Goal: Task Accomplishment & Management: Manage account settings

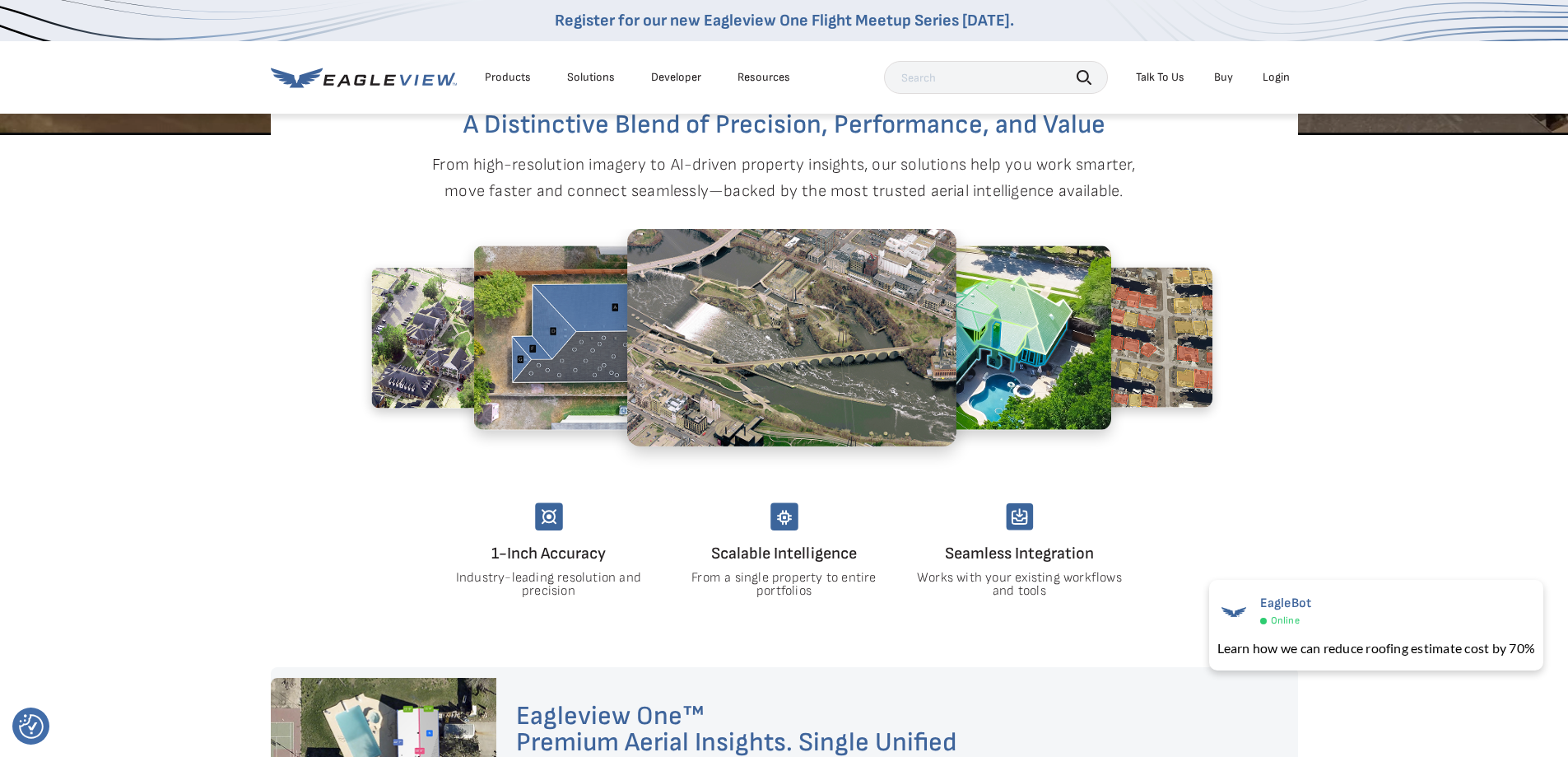
scroll to position [824, 0]
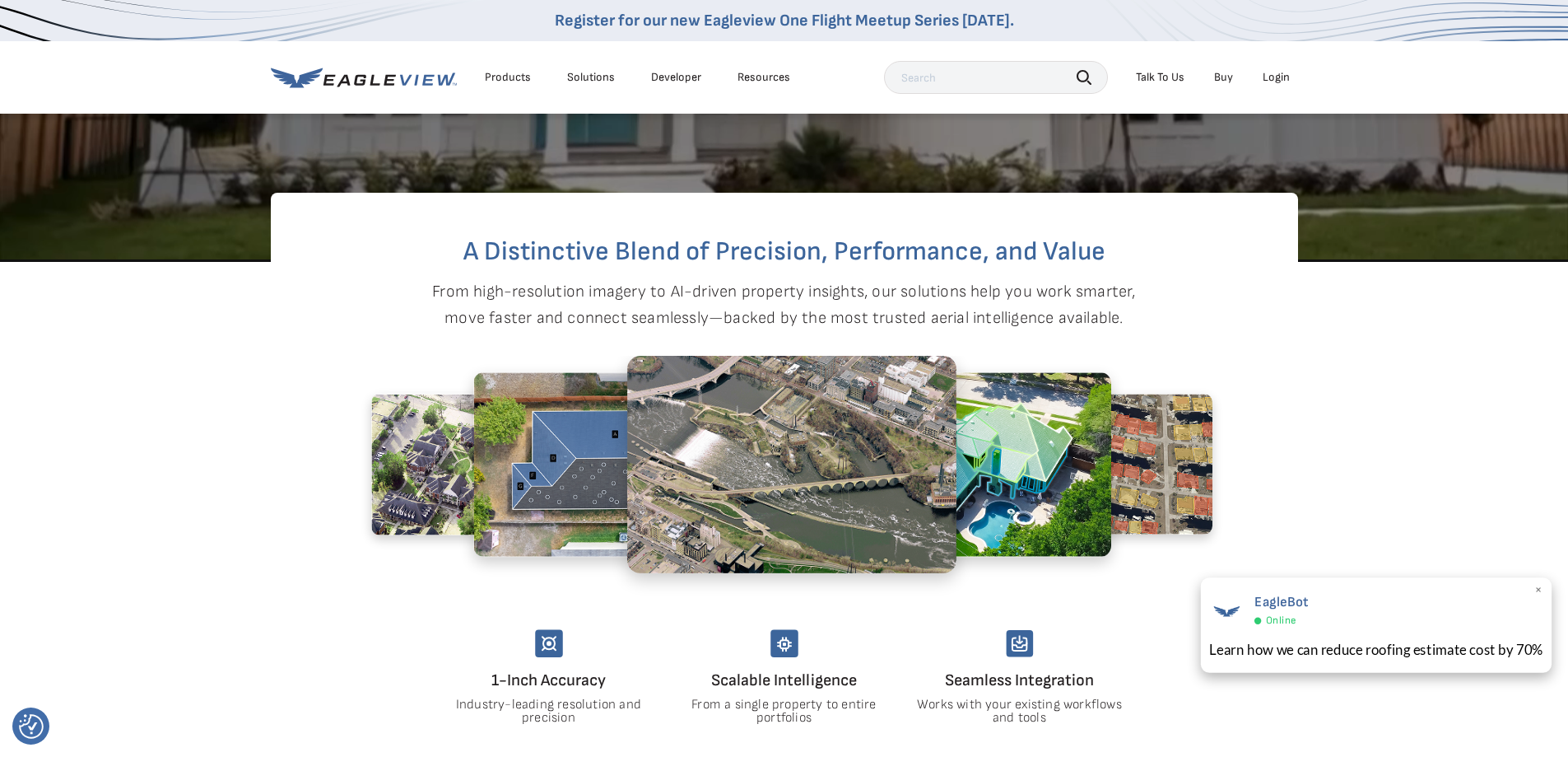
click at [1539, 589] on span "×" at bounding box center [1539, 590] width 9 height 18
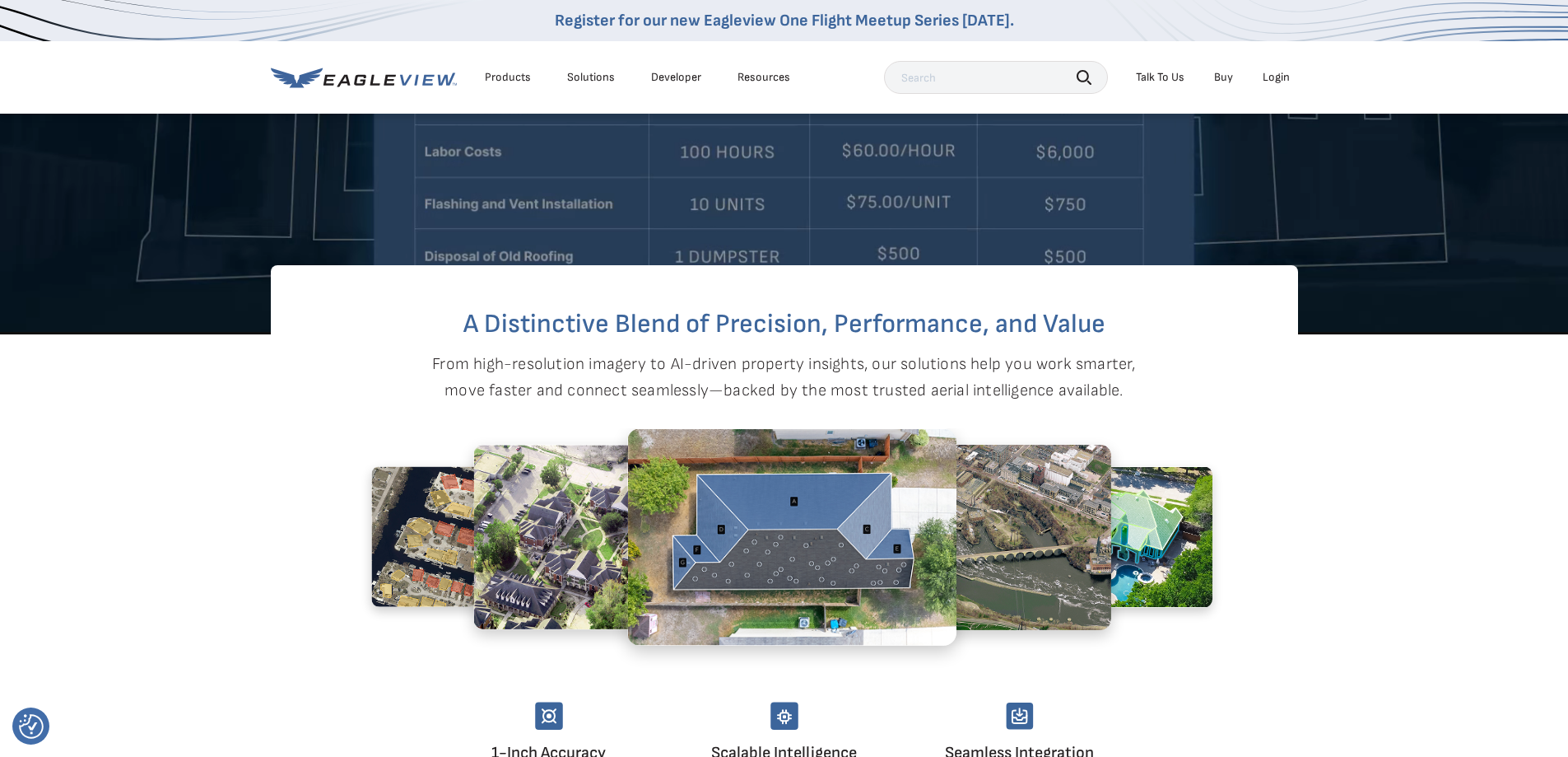
scroll to position [741, 0]
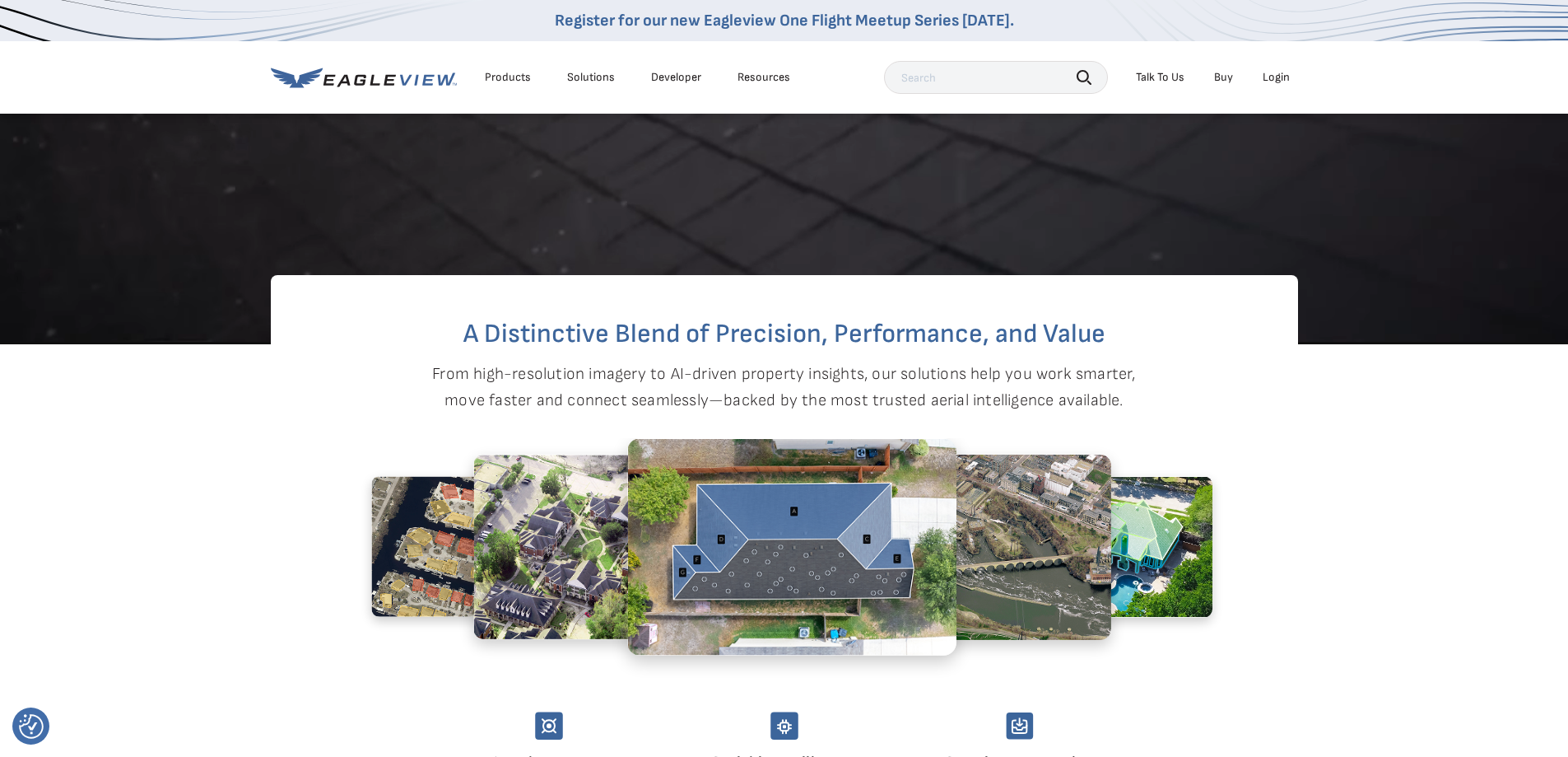
click at [1112, 618] on img at bounding box center [1105, 546] width 214 height 141
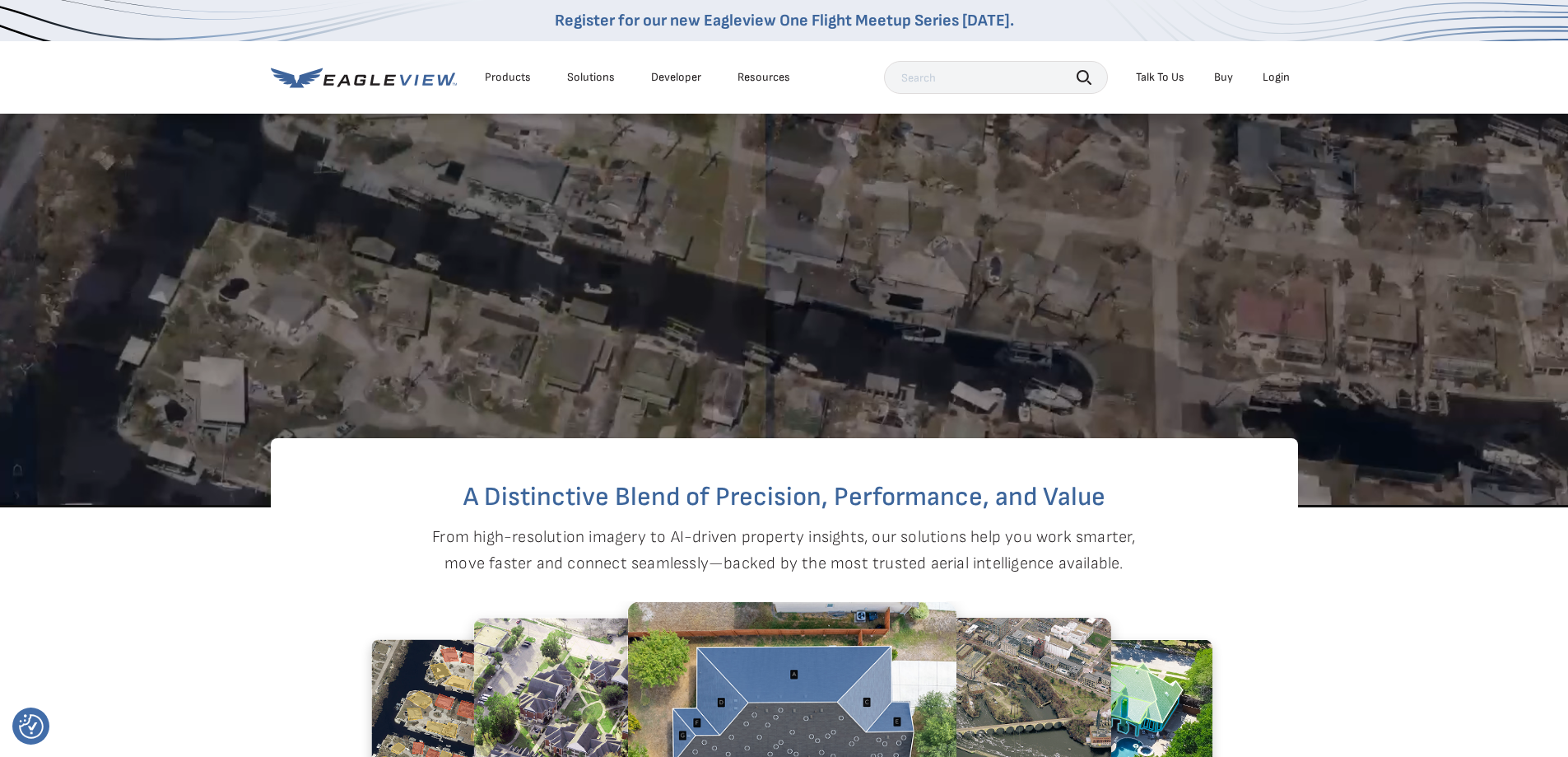
scroll to position [577, 0]
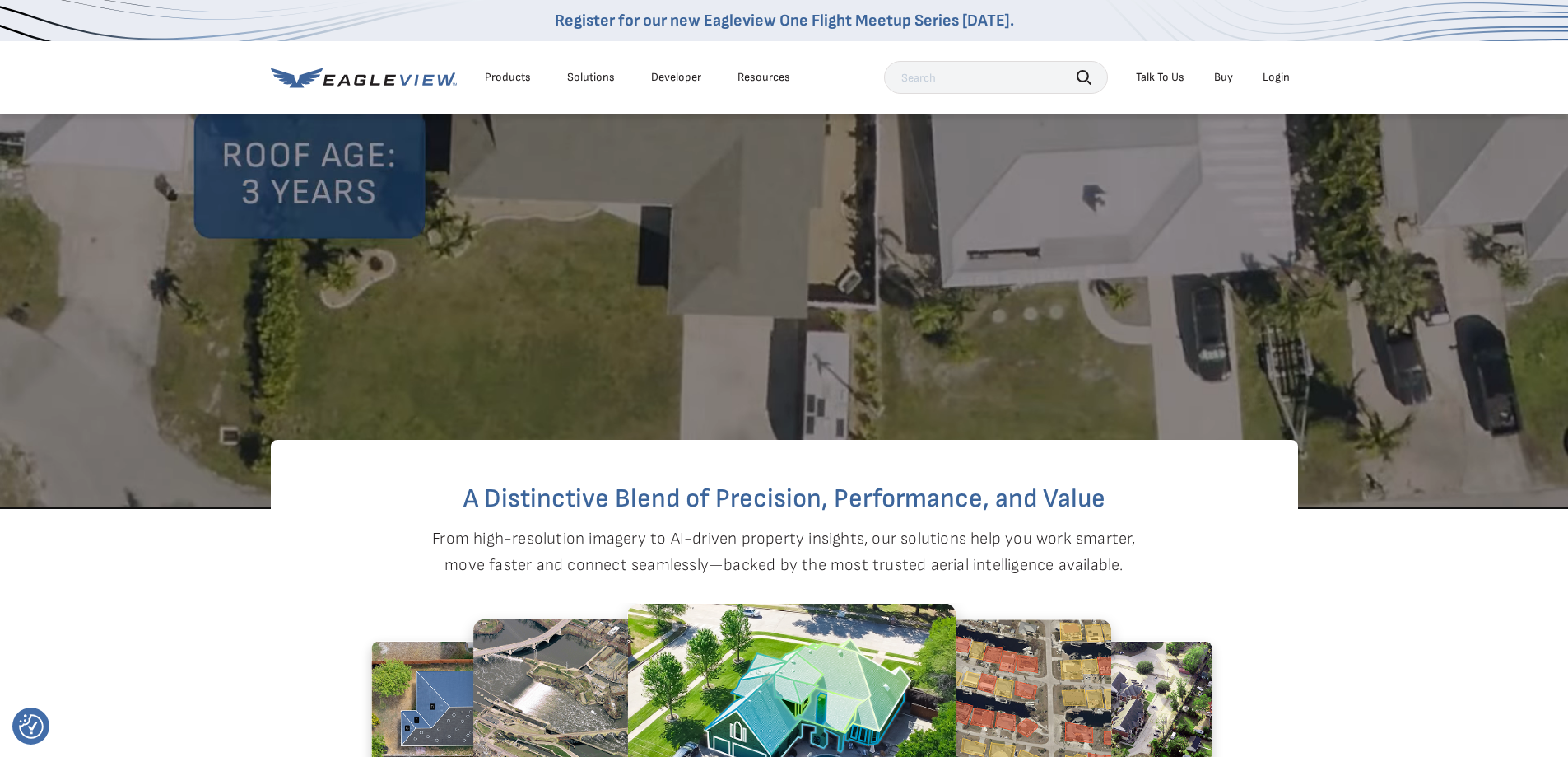
click at [359, 88] on div "Products Solutions Developer Resources" at bounding box center [534, 77] width 528 height 33
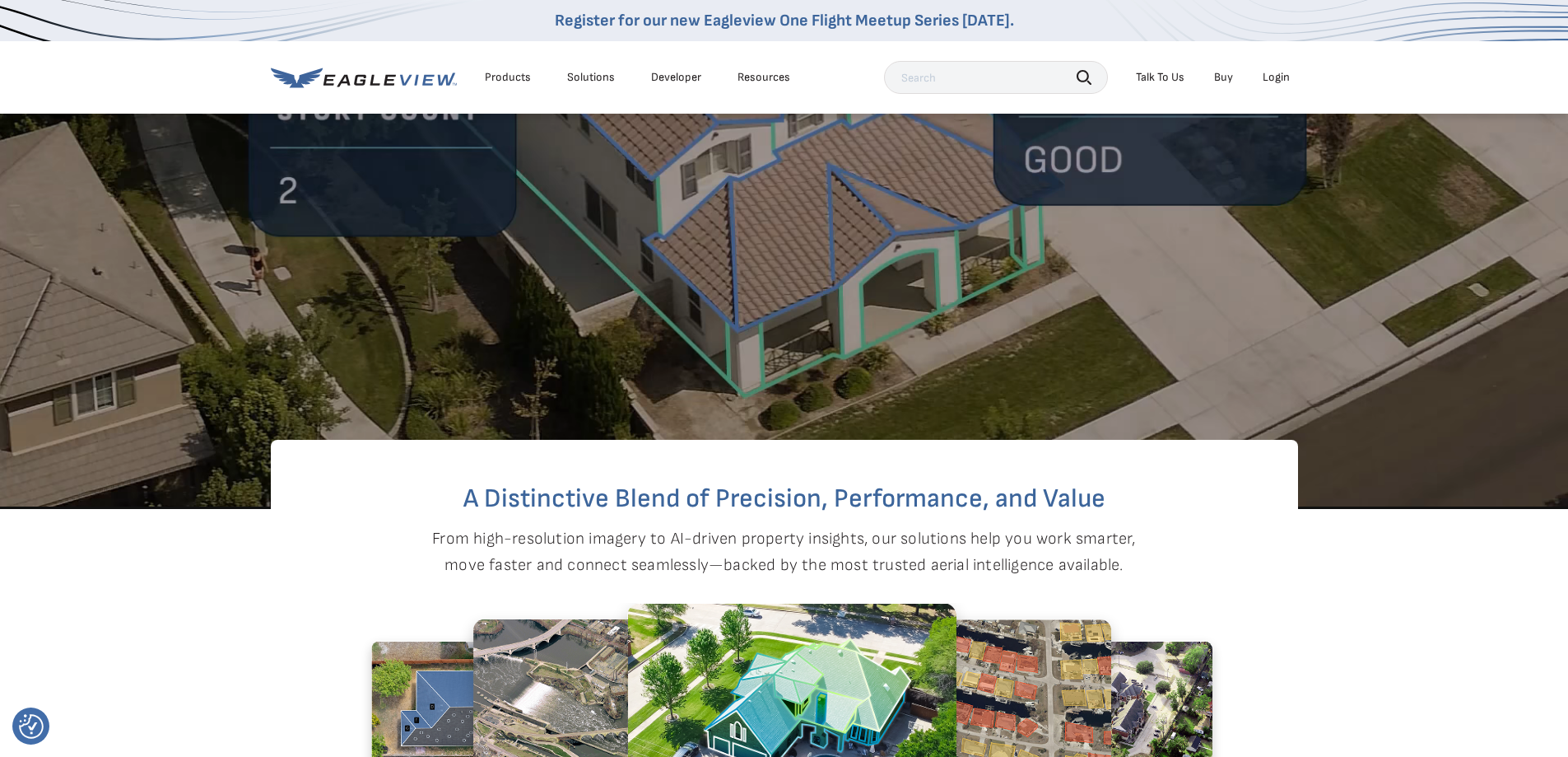
click at [358, 79] on icon at bounding box center [364, 77] width 186 height 20
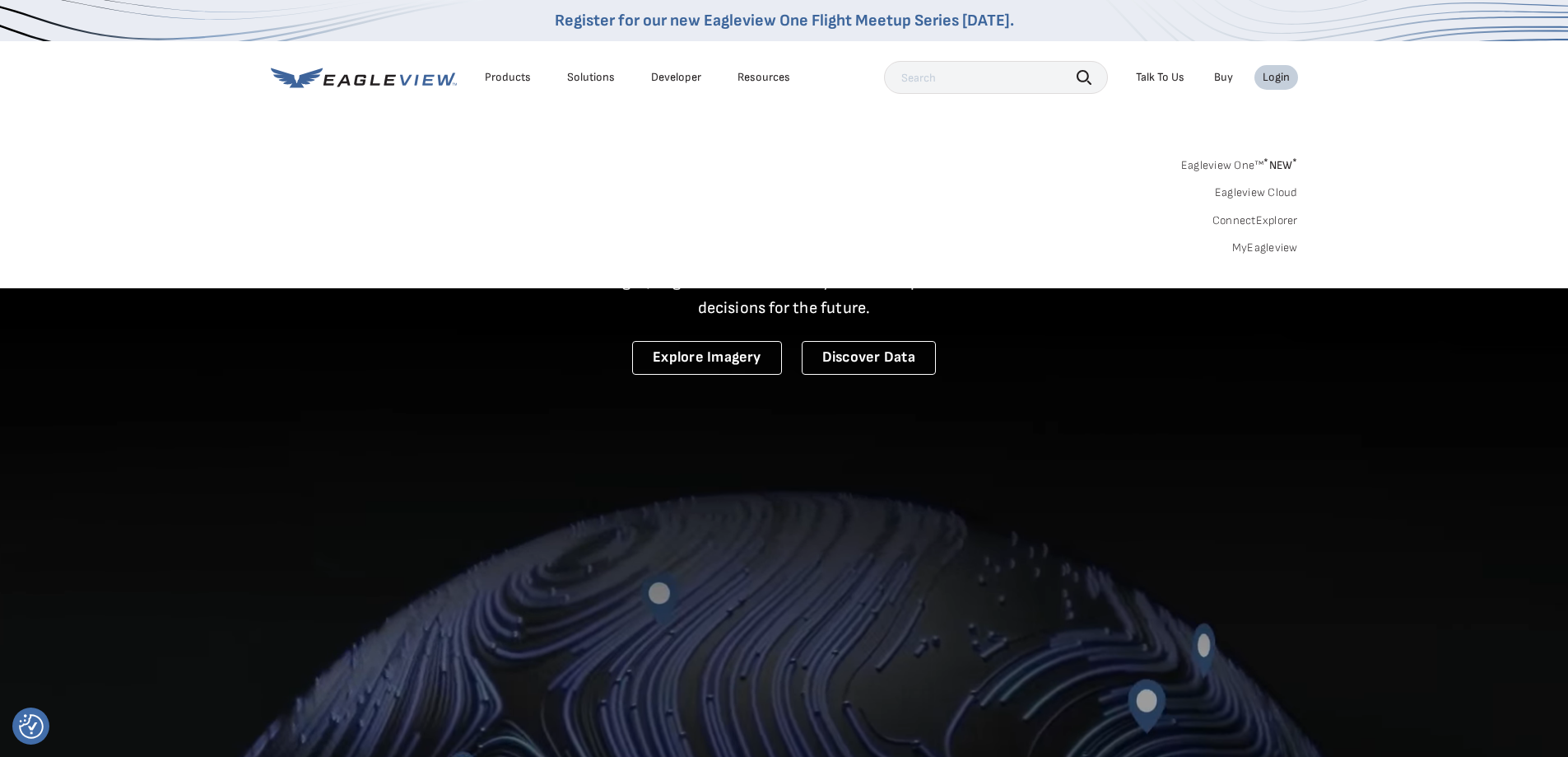
click at [1269, 255] on div "Search Products Our Product Areas Imagery 1-Inch GSD Aerial Imagery *" at bounding box center [784, 211] width 1568 height 155
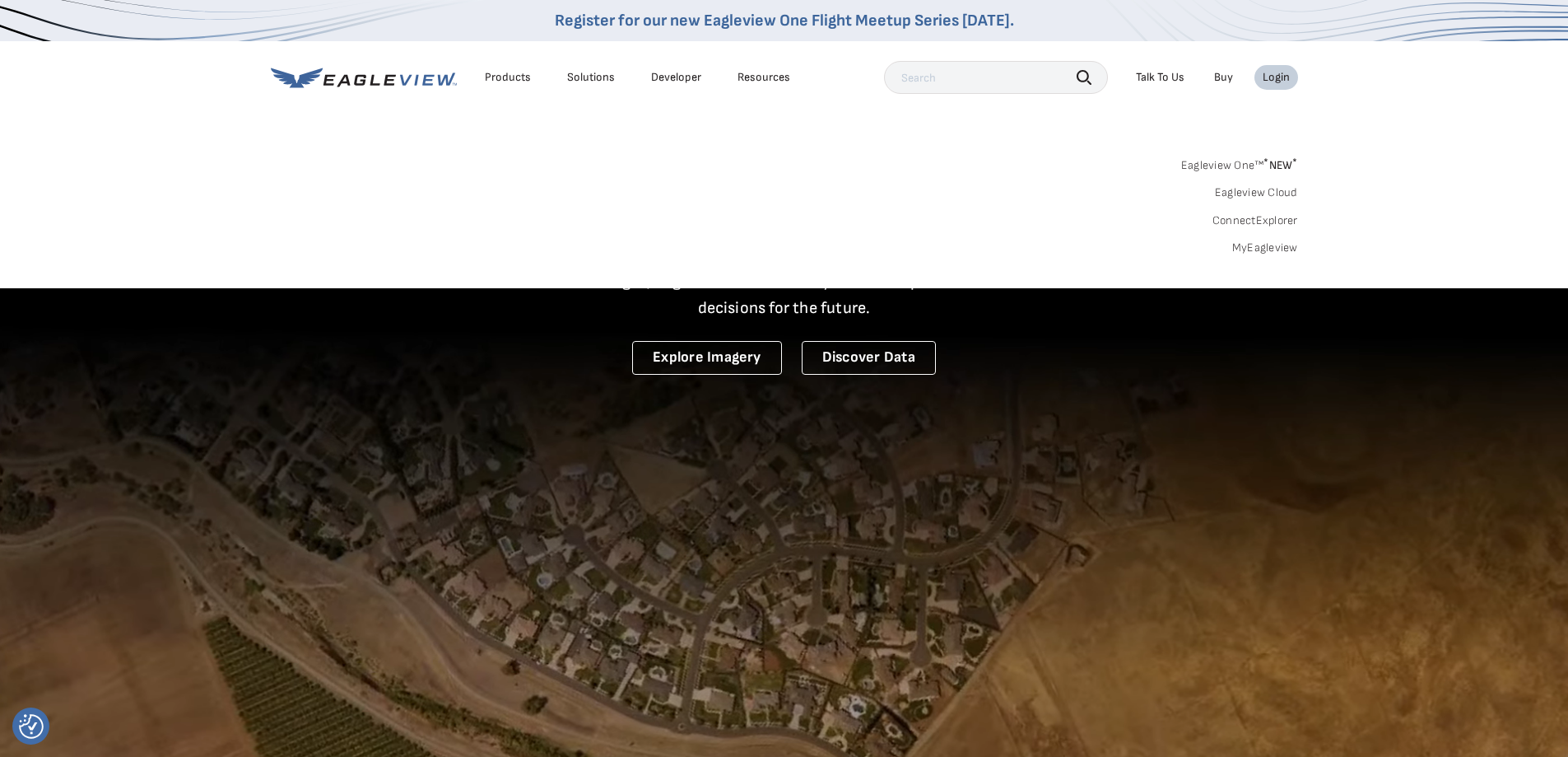
click at [1275, 253] on link "MyEagleview" at bounding box center [1265, 248] width 66 height 15
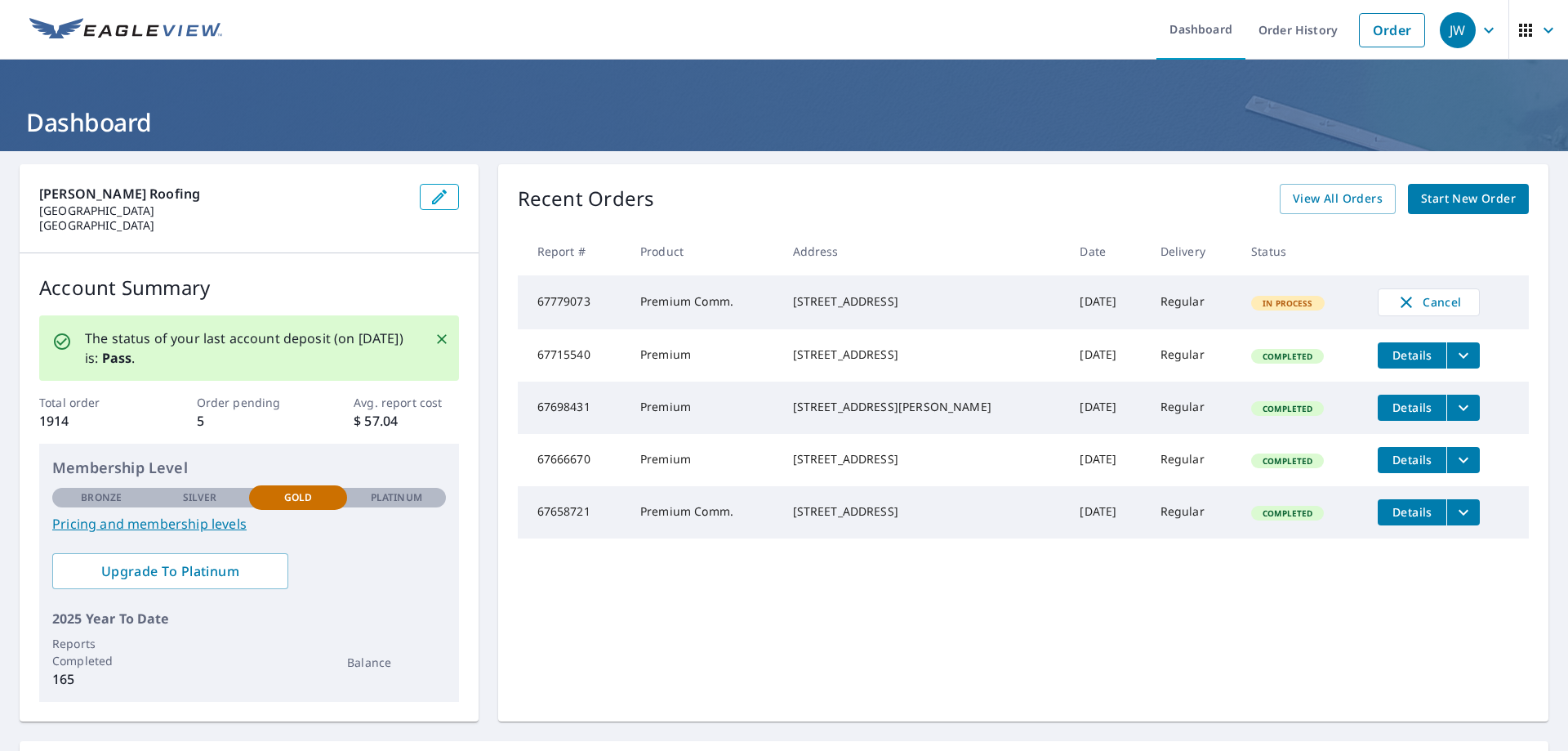
click at [780, 252] on th "Address" at bounding box center [923, 251] width 287 height 48
click at [861, 310] on div "1272 Business Park Pl Jensen Beach, FL 34957" at bounding box center [923, 302] width 261 height 17
click at [858, 310] on div "1272 Business Park Pl Jensen Beach, FL 34957" at bounding box center [923, 302] width 261 height 17
click at [839, 310] on div "1272 Business Park Pl Jensen Beach, FL 34957" at bounding box center [923, 302] width 261 height 17
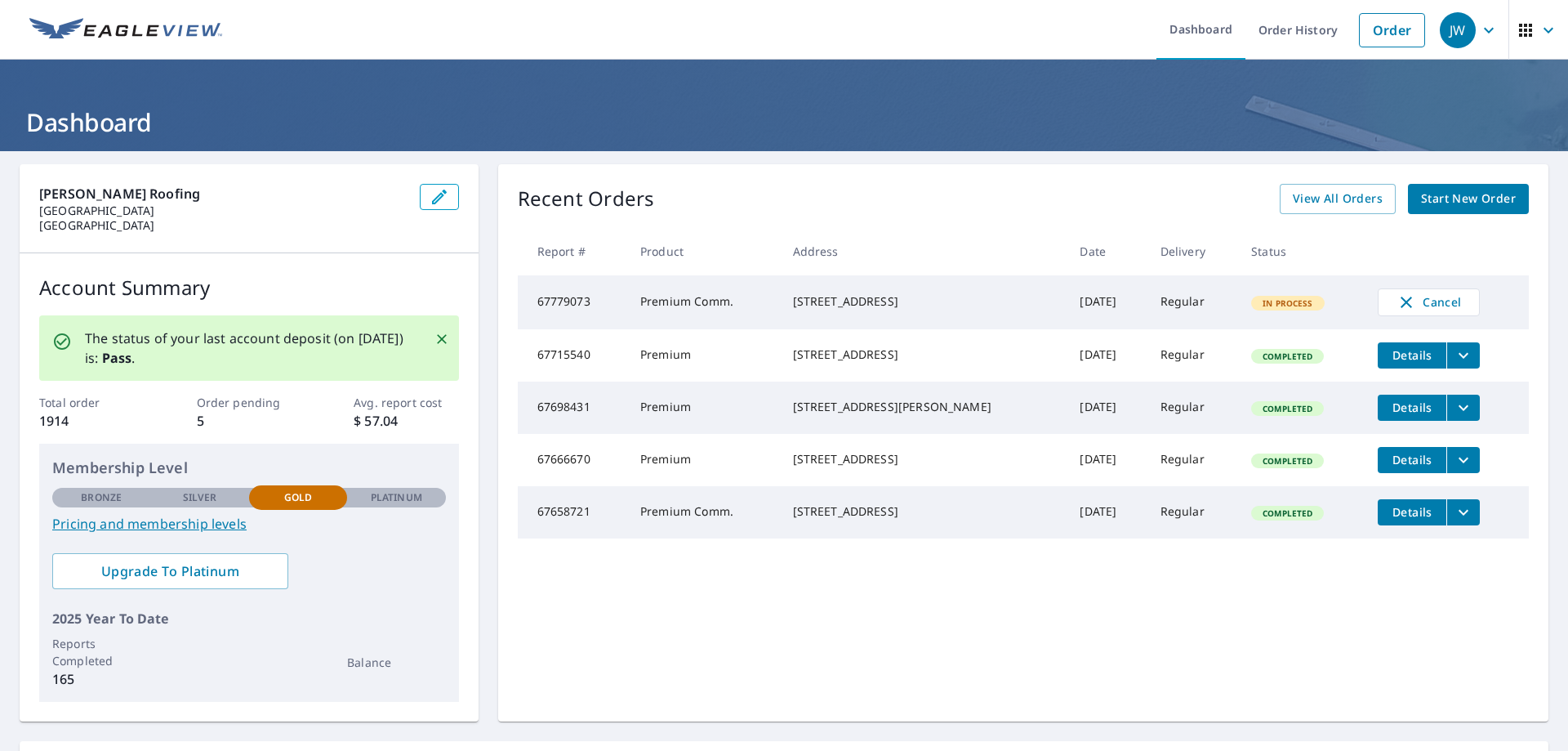
click at [839, 310] on div "1272 Business Park Pl Jensen Beach, FL 34957" at bounding box center [923, 302] width 261 height 17
click at [950, 293] on div "1272 Business Park Pl Jensen Beach, FL 34957" at bounding box center [923, 302] width 261 height 17
drag, startPoint x: 841, startPoint y: 370, endPoint x: 841, endPoint y: 360, distance: 10.0
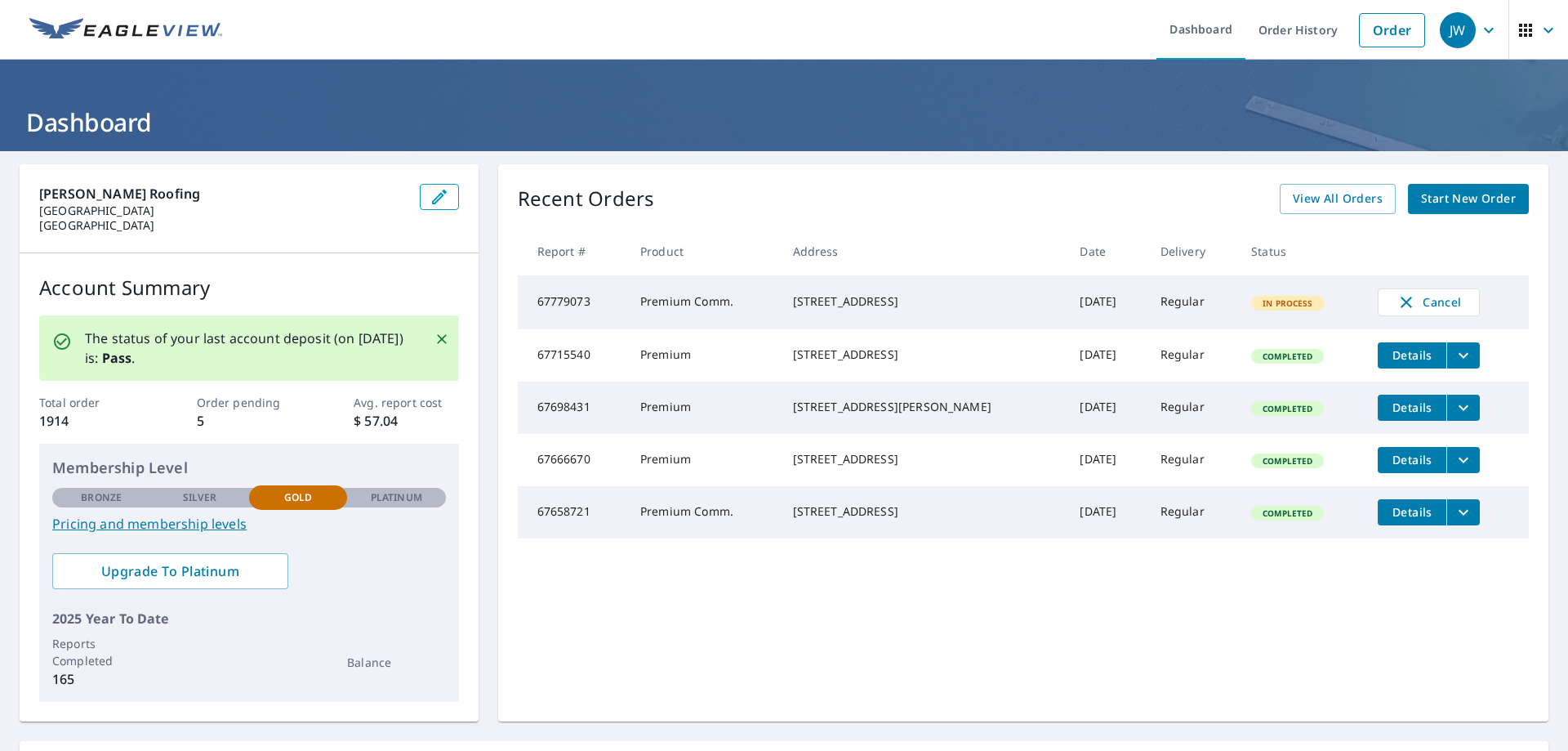
click at [841, 360] on div "19107 SE Loxahatchee River Rd Jupiter, FL 33458" at bounding box center [923, 355] width 261 height 17
click at [761, 318] on td "Premium Comm." at bounding box center [703, 302] width 153 height 54
click at [1319, 205] on span "View All Orders" at bounding box center [1338, 199] width 90 height 20
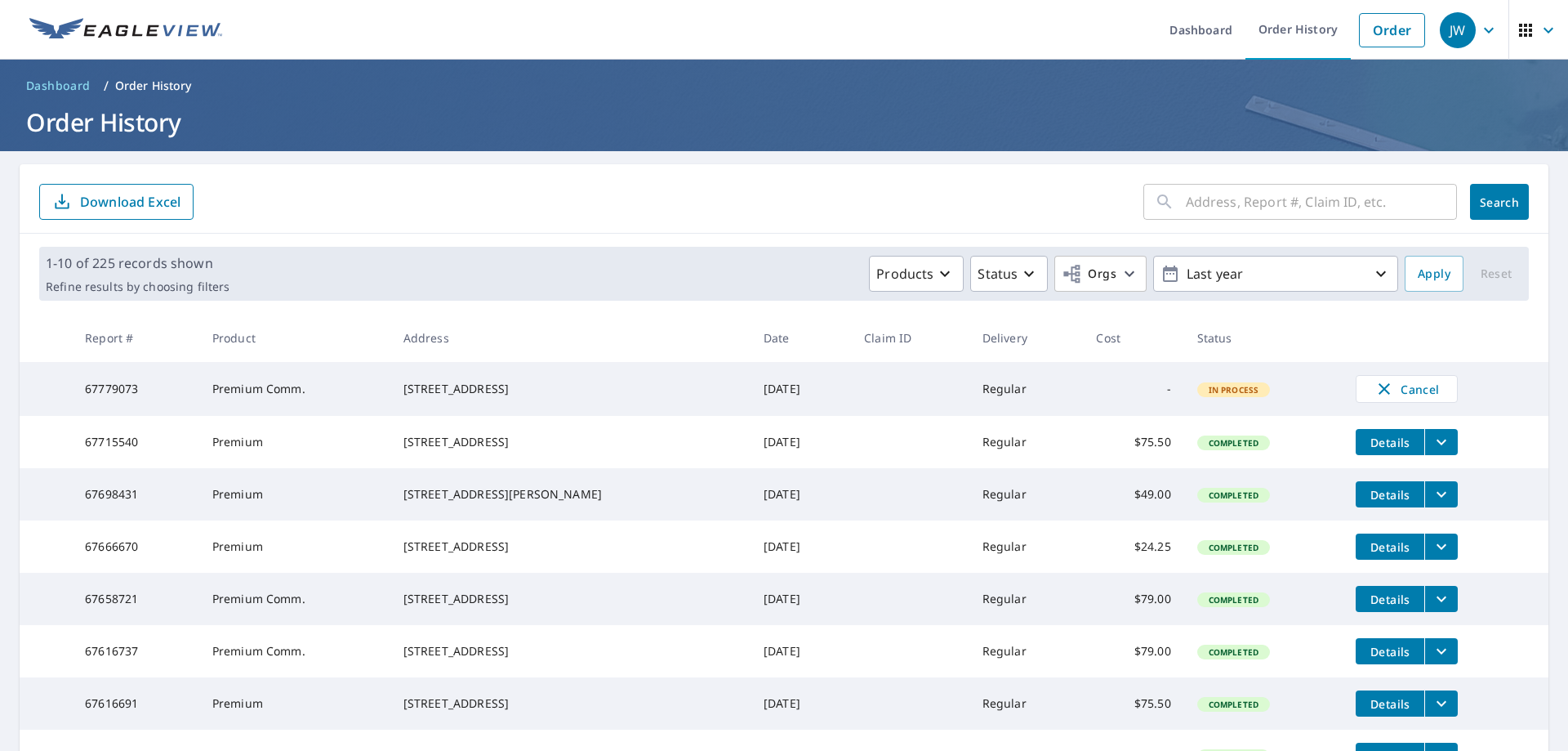
click at [147, 201] on p "Download Excel" at bounding box center [130, 202] width 100 height 18
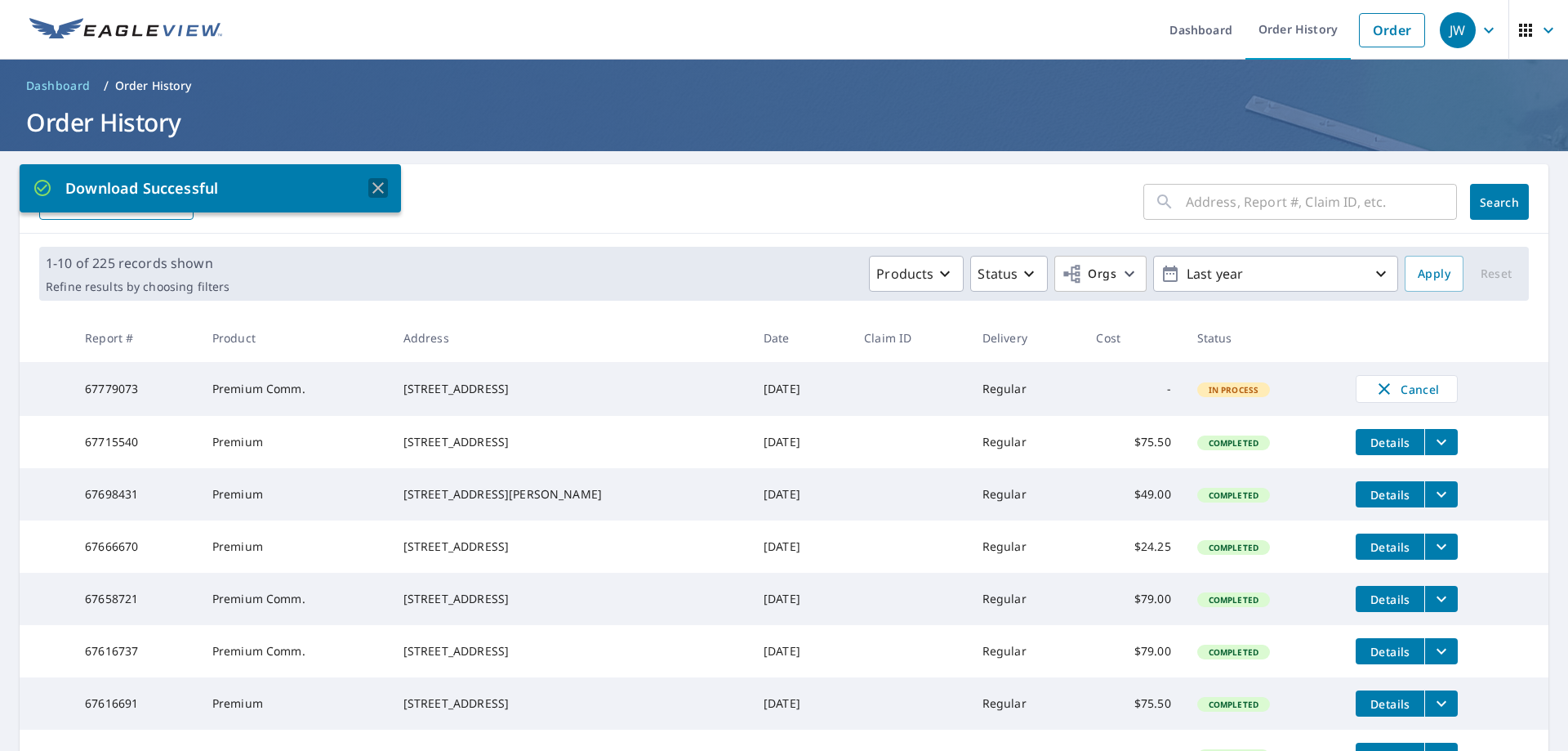
click at [377, 189] on icon "button" at bounding box center [378, 188] width 12 height 12
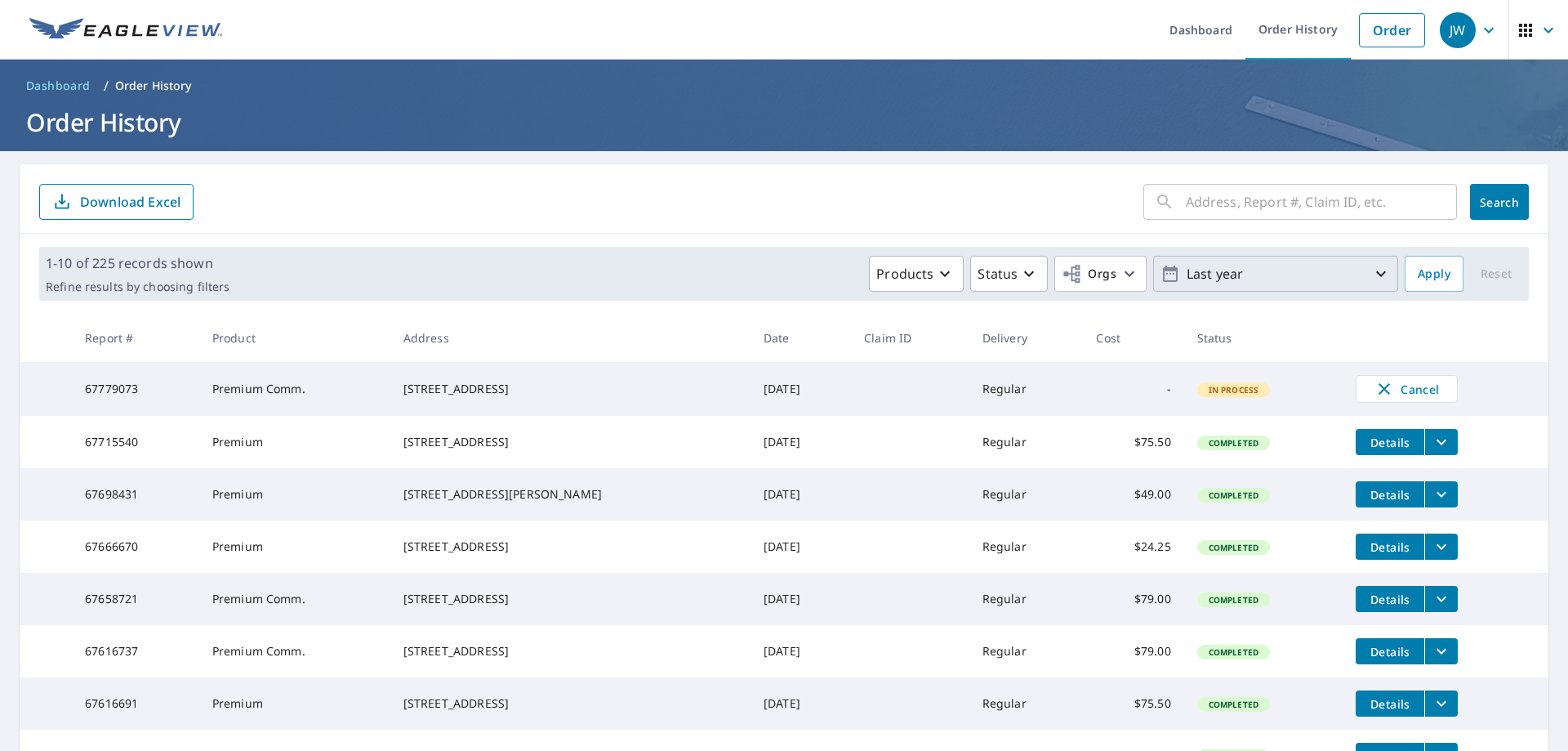
click at [1249, 283] on p "Last year" at bounding box center [1275, 274] width 191 height 28
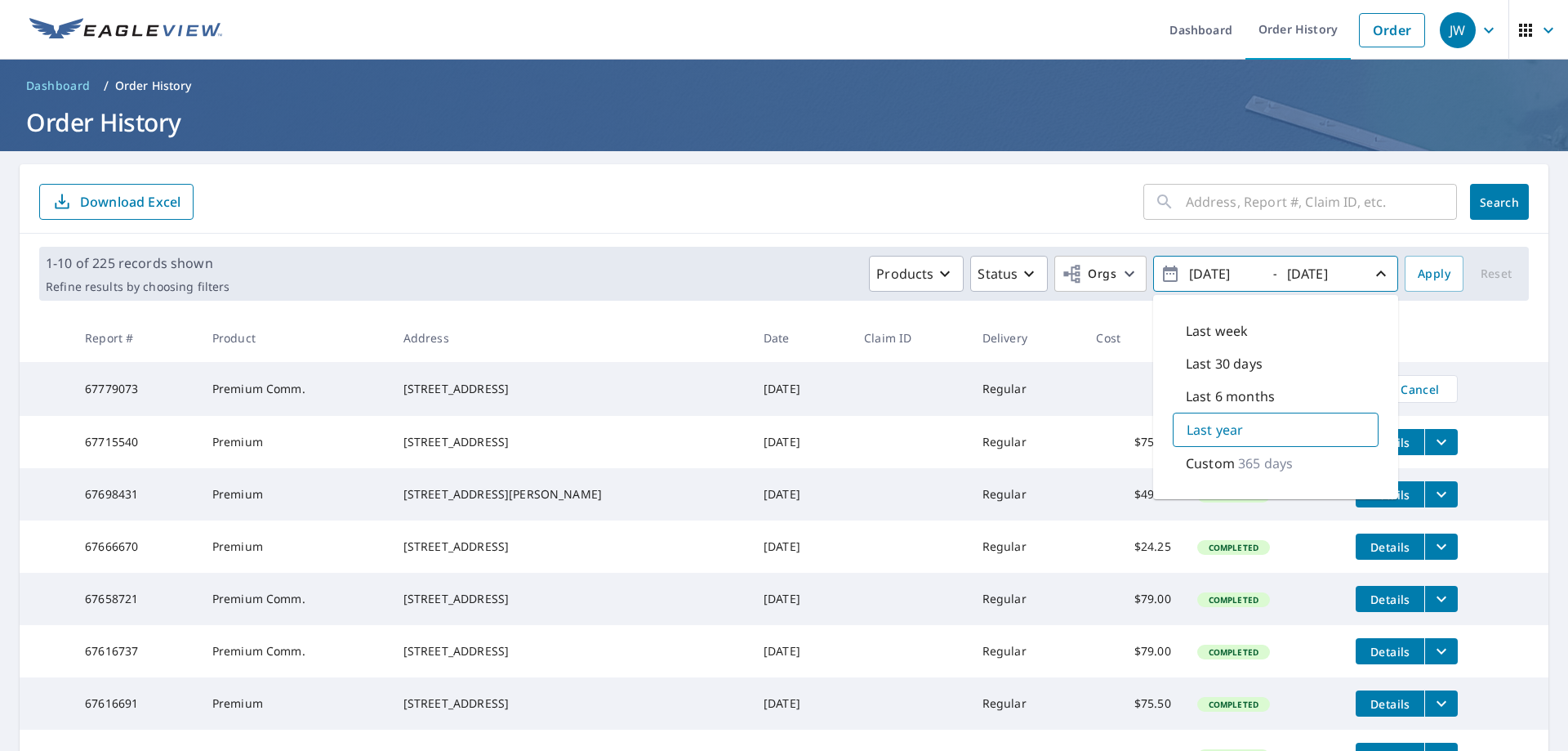
click at [787, 231] on div "​ Search Download Excel" at bounding box center [783, 199] width 1529 height 69
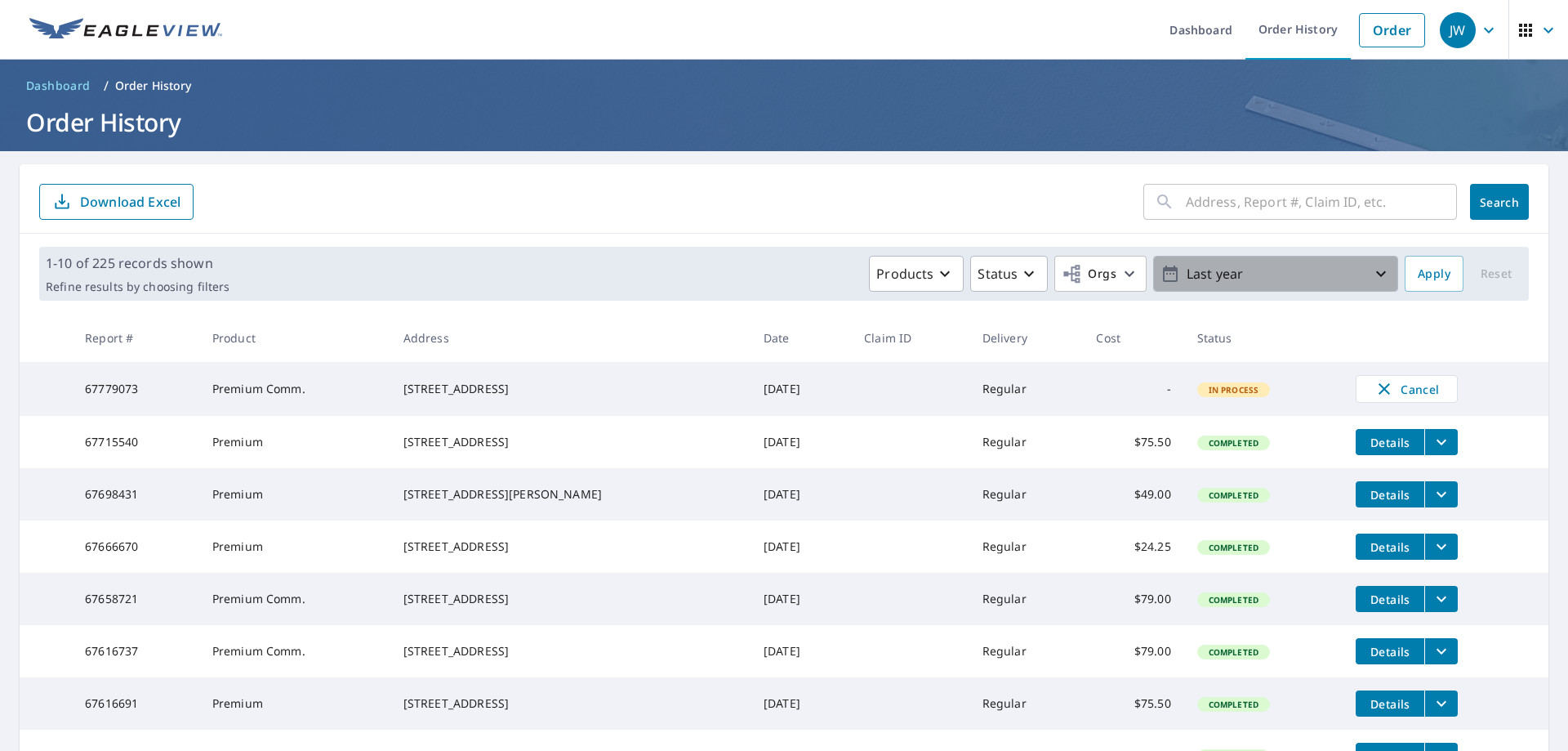
click at [1258, 265] on p "Last year" at bounding box center [1275, 274] width 191 height 28
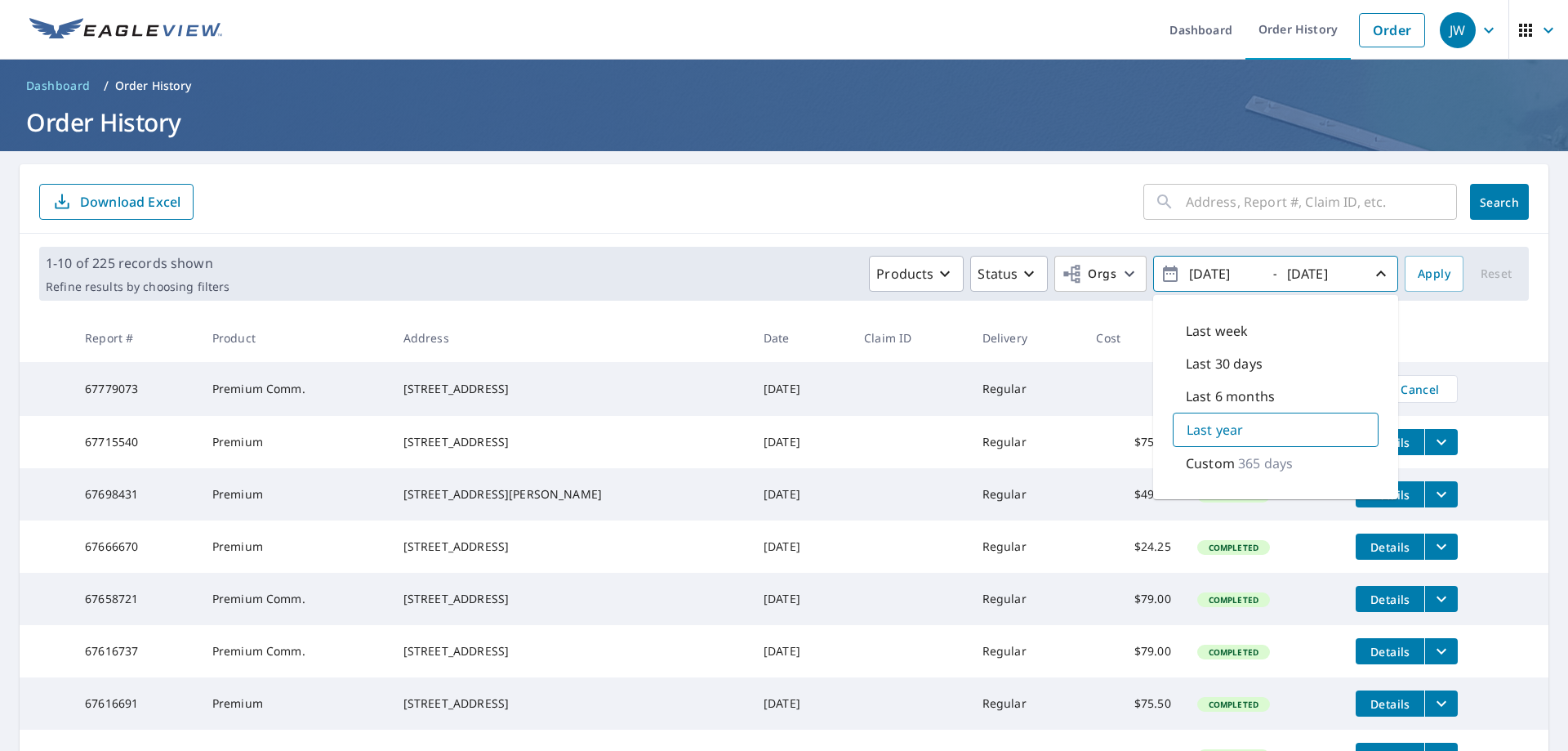
click at [1526, 336] on th at bounding box center [1445, 338] width 205 height 48
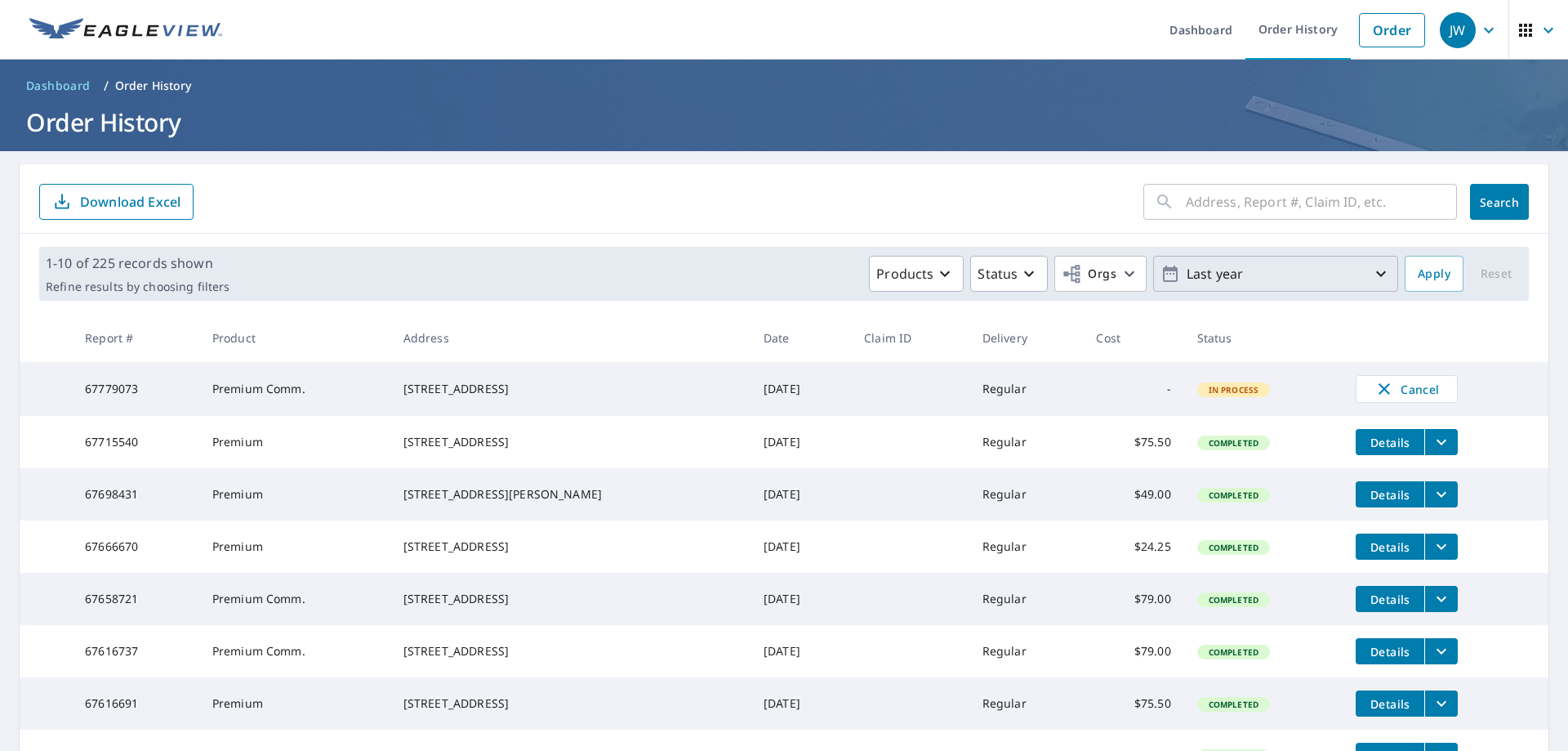
click at [1337, 280] on p "Last year" at bounding box center [1275, 274] width 191 height 28
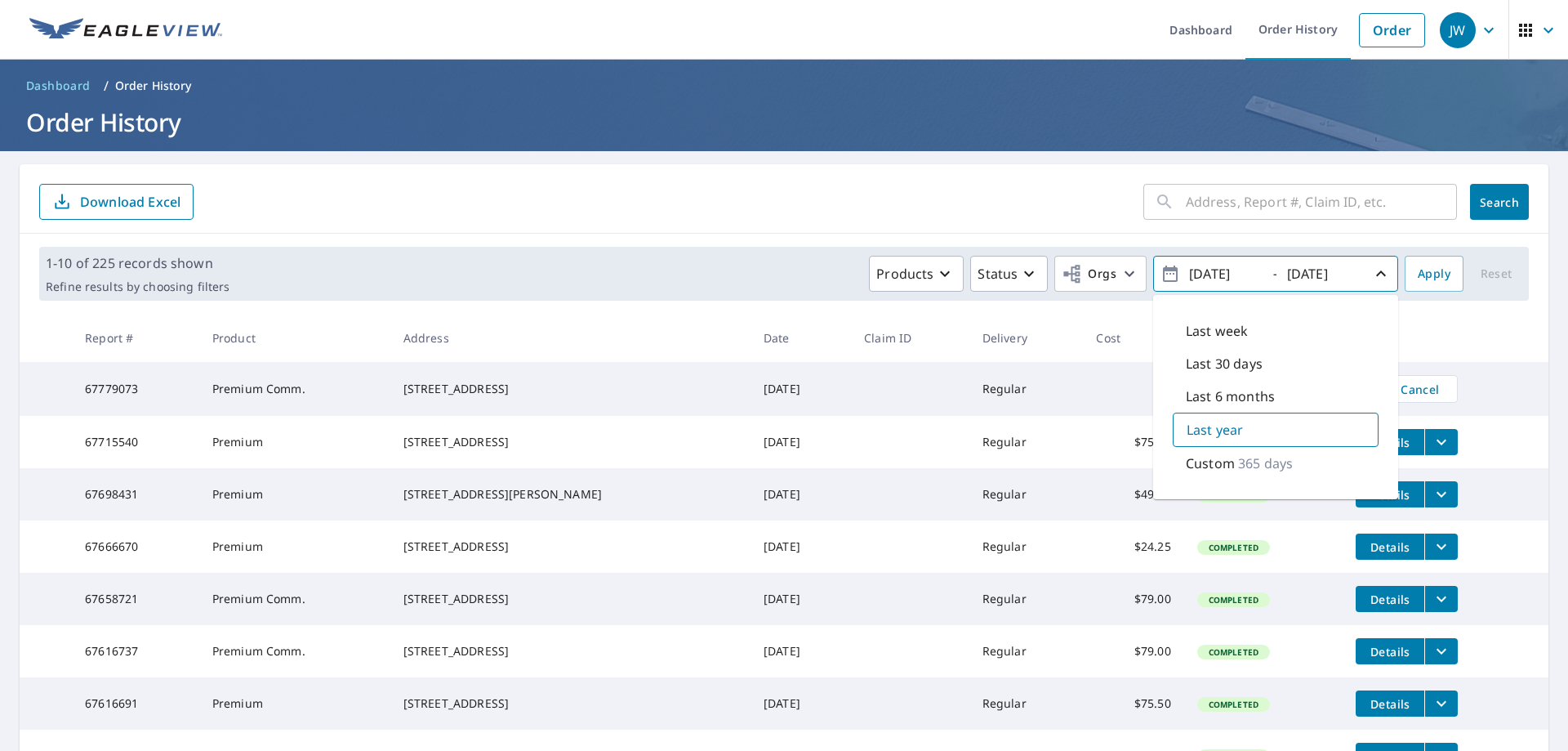
click at [777, 573] on td "Sep 30, 2025" at bounding box center [801, 546] width 100 height 53
